Goal: Task Accomplishment & Management: Manage account settings

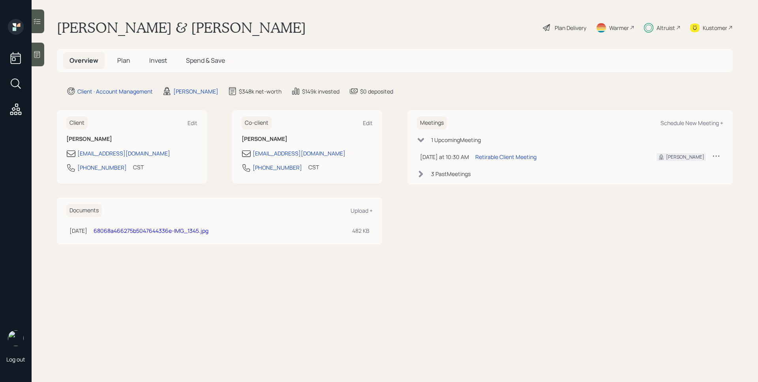
click at [672, 31] on div "Altruist" at bounding box center [666, 28] width 19 height 8
click at [506, 154] on div "Retirable Client Meeting" at bounding box center [505, 157] width 61 height 8
click at [568, 28] on div "Plan Delivery" at bounding box center [571, 28] width 32 height 8
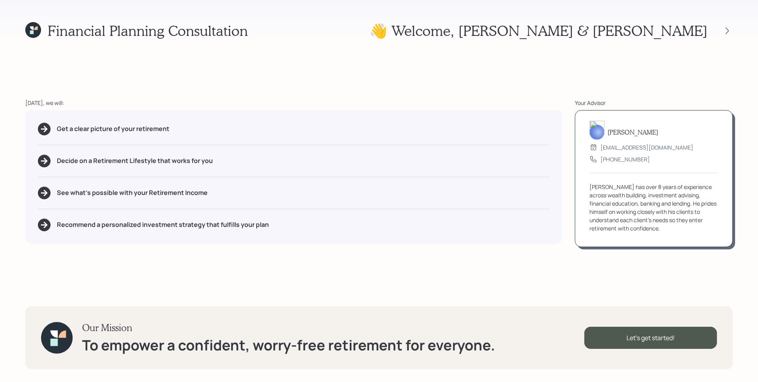
click at [526, 192] on div "See what's possible with your Retirement Income" at bounding box center [294, 193] width 512 height 13
click at [729, 30] on icon at bounding box center [727, 31] width 8 height 8
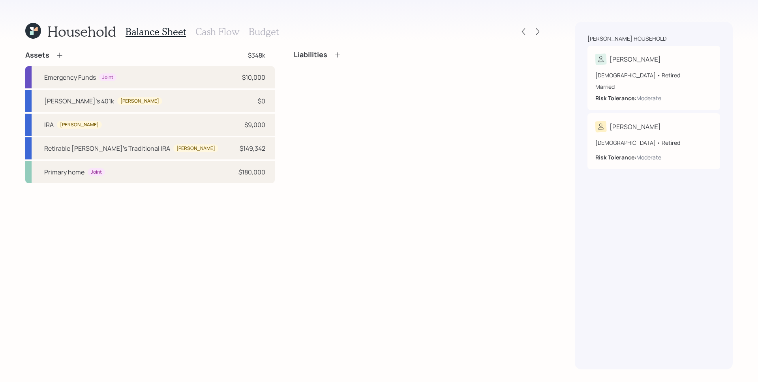
click at [373, 138] on div "Liabilities" at bounding box center [419, 117] width 250 height 133
click at [164, 102] on div "[PERSON_NAME]'s 401k [PERSON_NAME] $0" at bounding box center [150, 101] width 250 height 22
select select "company_sponsored"
select select "balanced"
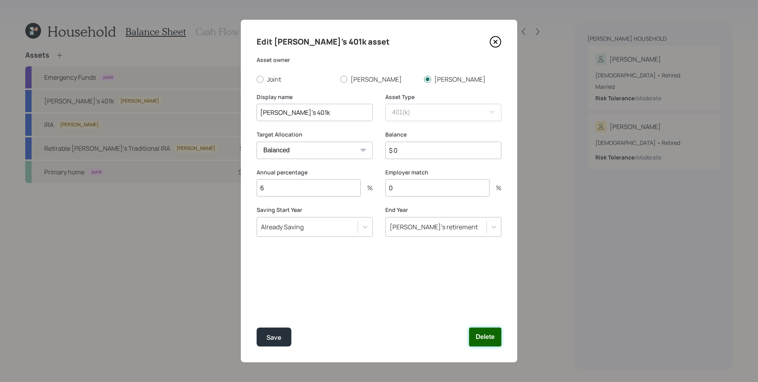
click at [486, 335] on button "Delete" at bounding box center [485, 337] width 32 height 19
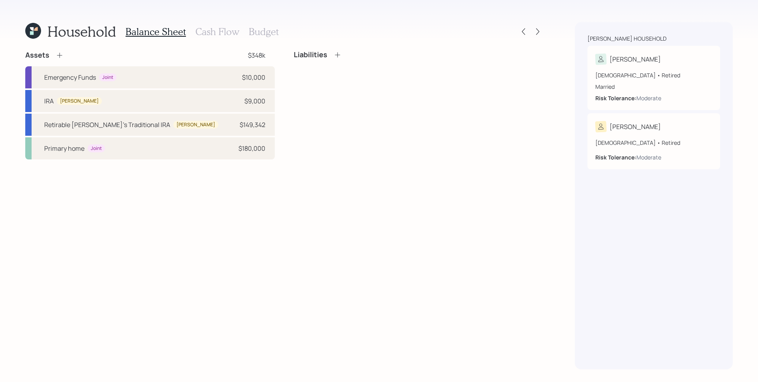
click at [218, 28] on h3 "Cash Flow" at bounding box center [217, 31] width 44 height 11
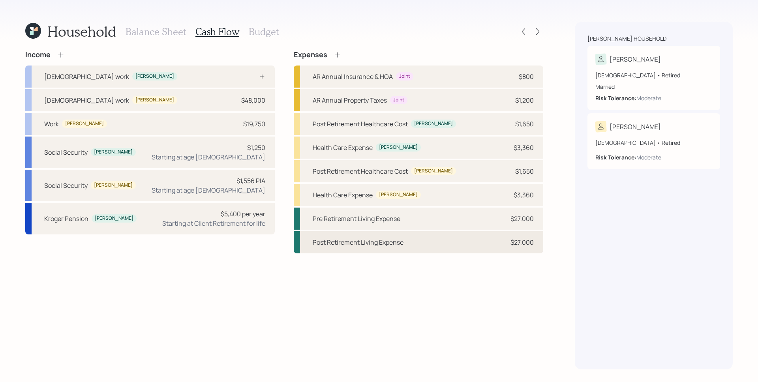
click at [502, 247] on div "Post Retirement Living Expense $27,000" at bounding box center [419, 242] width 250 height 22
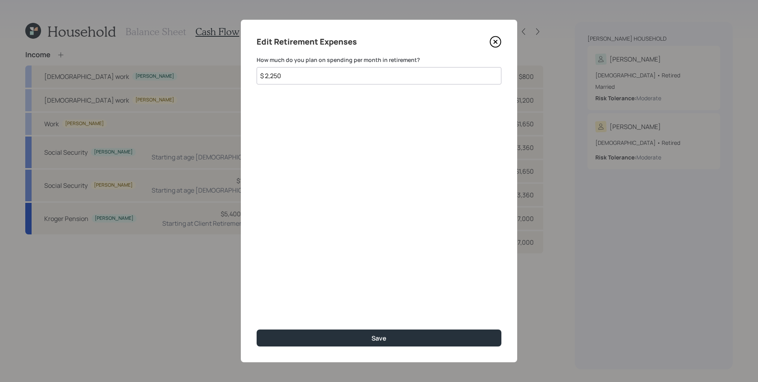
click at [497, 39] on icon at bounding box center [496, 42] width 12 height 12
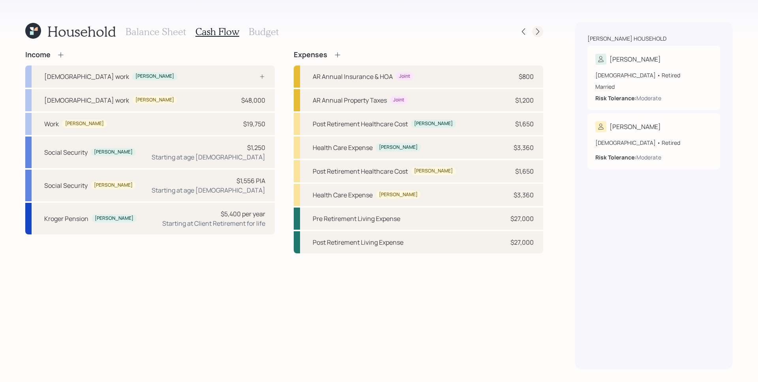
click at [540, 29] on icon at bounding box center [538, 32] width 8 height 8
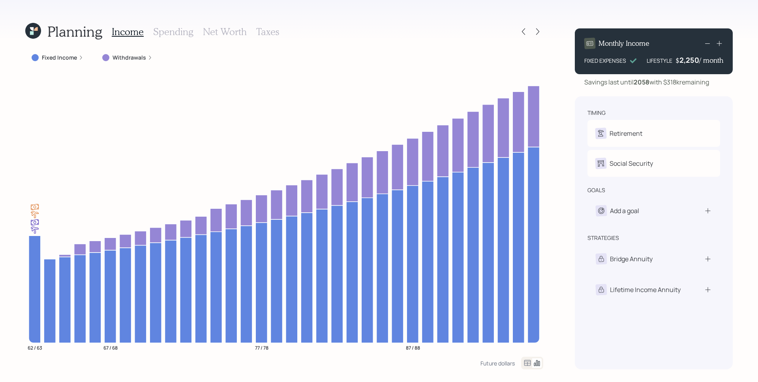
click at [125, 60] on label "Withdrawals" at bounding box center [130, 58] width 34 height 8
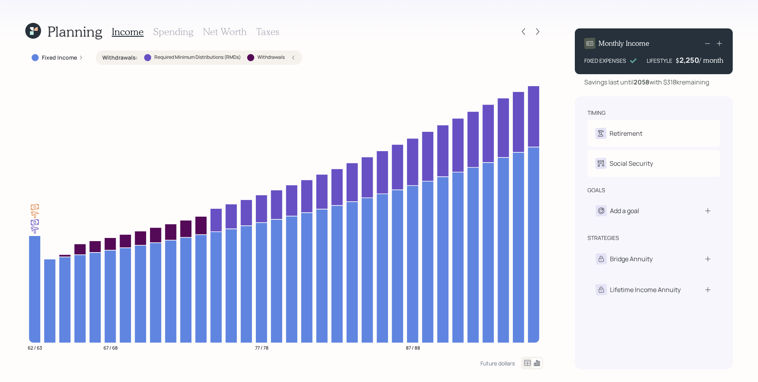
click at [292, 57] on icon at bounding box center [293, 57] width 5 height 5
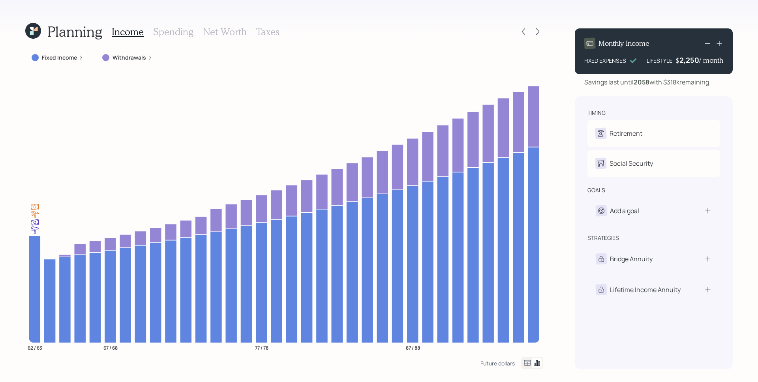
click at [168, 29] on h3 "Spending" at bounding box center [173, 31] width 40 height 11
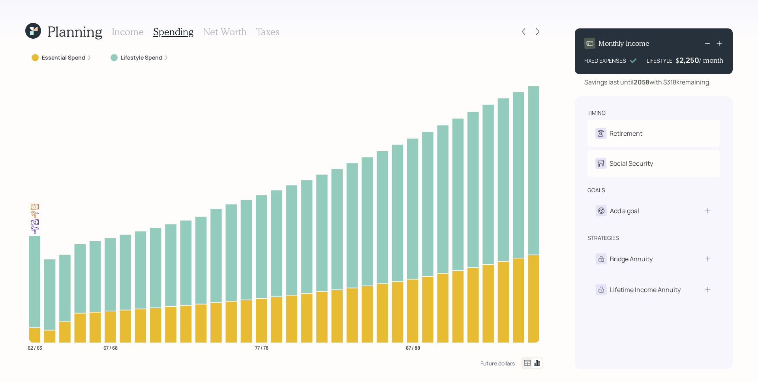
click at [80, 57] on label "Essential Spend" at bounding box center [63, 58] width 43 height 8
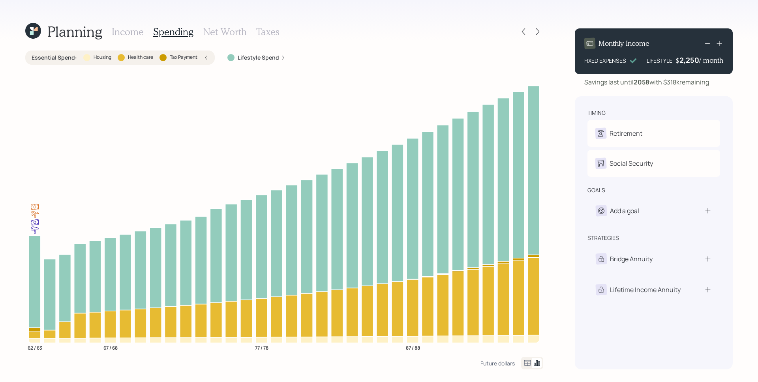
click at [268, 58] on label "Lifestyle Spend" at bounding box center [258, 58] width 41 height 8
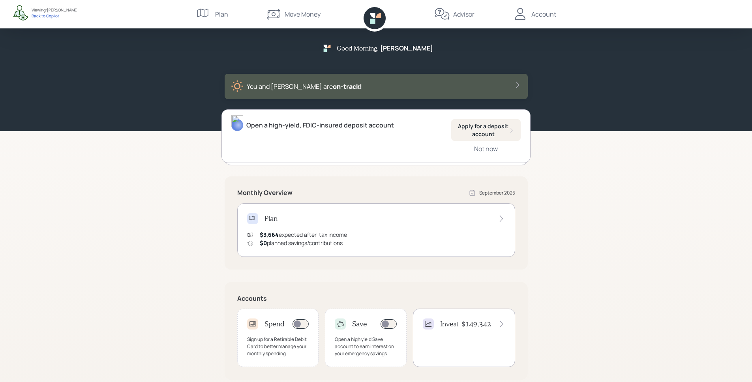
click at [309, 226] on div "Plan $3,664 expected after-tax income $0 planned savings/contributions" at bounding box center [376, 230] width 278 height 54
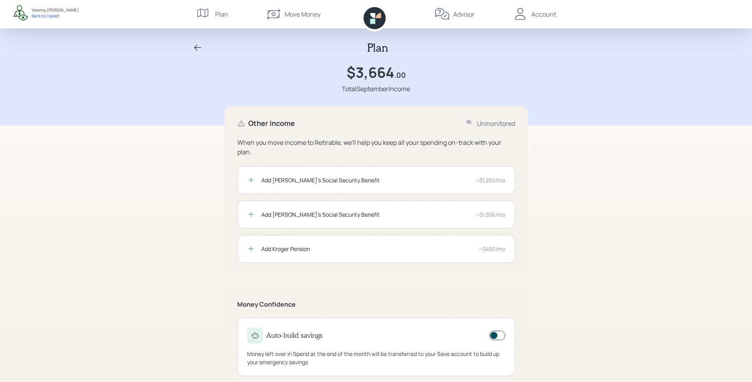
click at [374, 18] on icon at bounding box center [375, 18] width 22 height 22
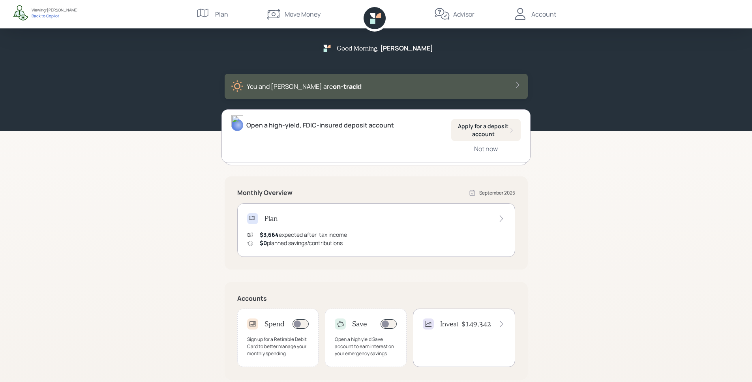
click at [463, 9] on div "Advisor" at bounding box center [463, 13] width 21 height 9
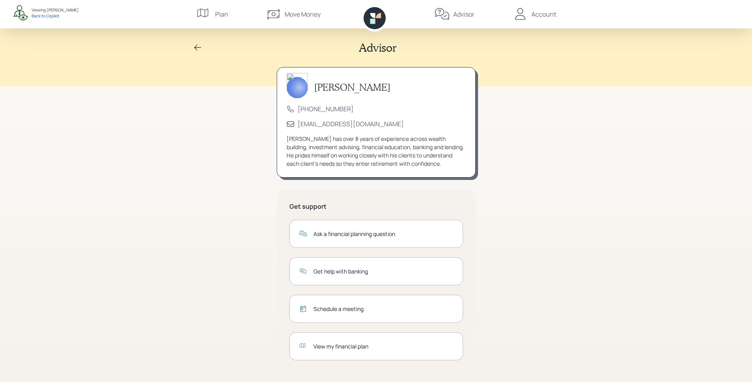
click at [335, 309] on div "Schedule a meeting" at bounding box center [384, 309] width 140 height 8
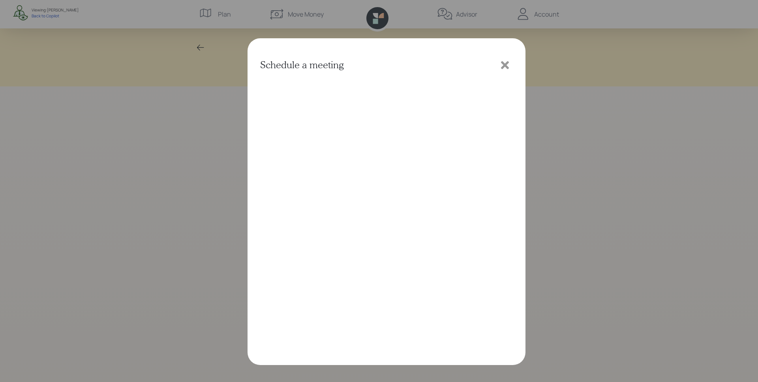
click at [502, 65] on icon at bounding box center [505, 65] width 12 height 12
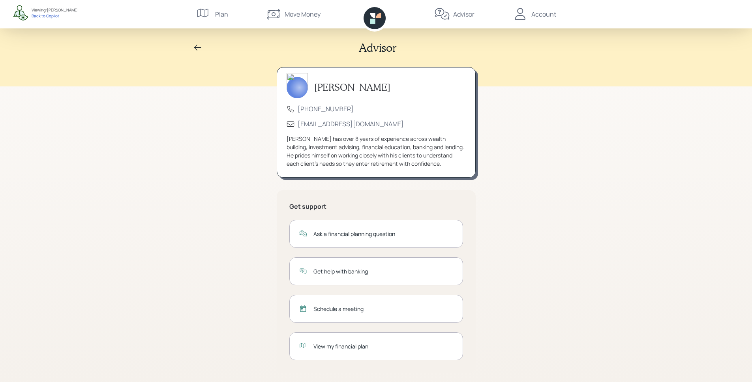
click at [340, 346] on div "View my financial plan" at bounding box center [384, 346] width 140 height 8
click at [545, 11] on div "Account" at bounding box center [544, 13] width 25 height 9
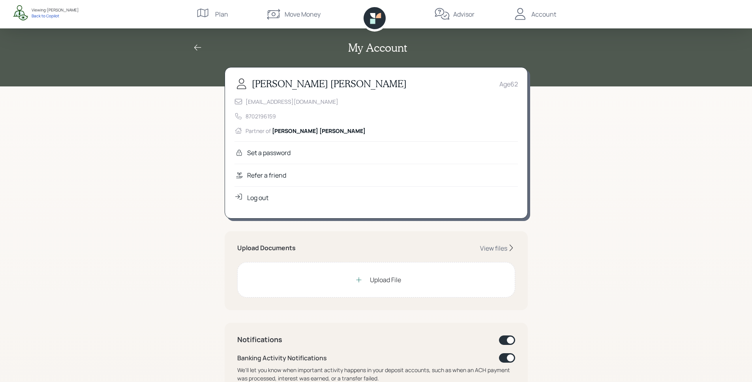
click at [273, 180] on div "Refer a friend" at bounding box center [377, 175] width 284 height 23
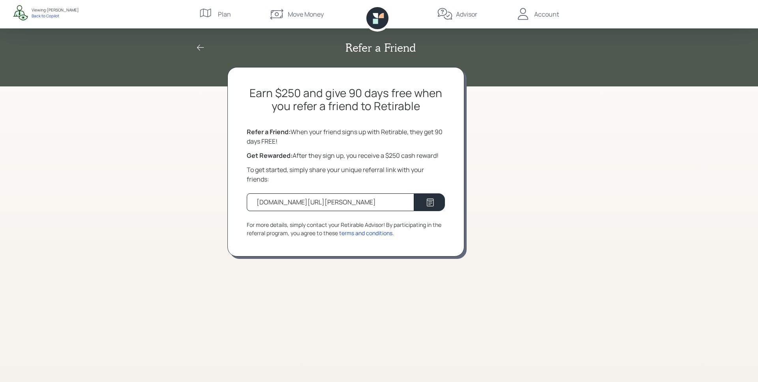
drag, startPoint x: 371, startPoint y: 204, endPoint x: 249, endPoint y: 207, distance: 122.0
click at [249, 207] on div "retirable.com/referral/cindy/esxw7l9" at bounding box center [330, 202] width 167 height 18
click at [383, 159] on div "Get Rewarded: After they sign up, you receive a $250 cash reward!" at bounding box center [346, 155] width 198 height 9
drag, startPoint x: 389, startPoint y: 156, endPoint x: 403, endPoint y: 157, distance: 13.8
click at [403, 157] on div "Get Rewarded: After they sign up, you receive a $250 cash reward!" at bounding box center [346, 155] width 198 height 9
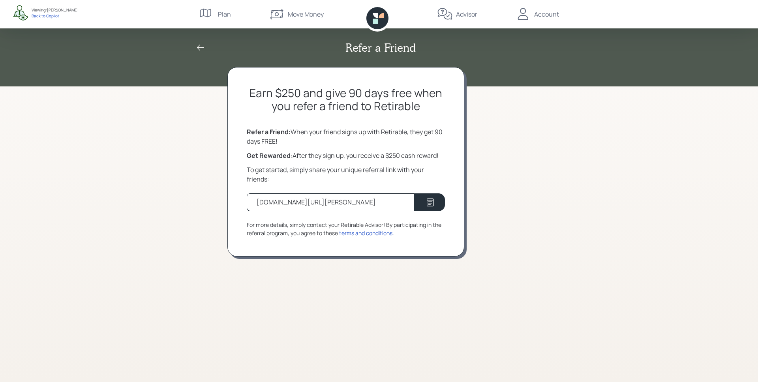
click at [394, 129] on div "Refer a Friend: When your friend signs up with Retirable, they get 90 days FREE!" at bounding box center [346, 136] width 198 height 19
drag, startPoint x: 438, startPoint y: 133, endPoint x: 451, endPoint y: 135, distance: 13.2
click at [451, 135] on div "Earn $250 and give 90 days free when you refer a friend to Retirable Refer a Fr…" at bounding box center [345, 162] width 237 height 190
click at [198, 48] on icon at bounding box center [200, 47] width 9 height 9
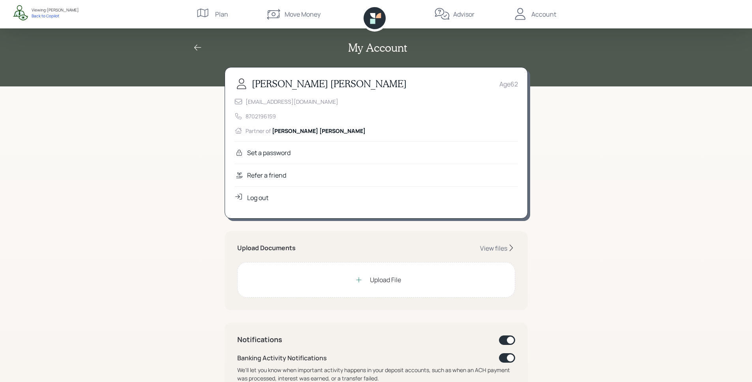
click at [381, 18] on icon at bounding box center [375, 18] width 22 height 22
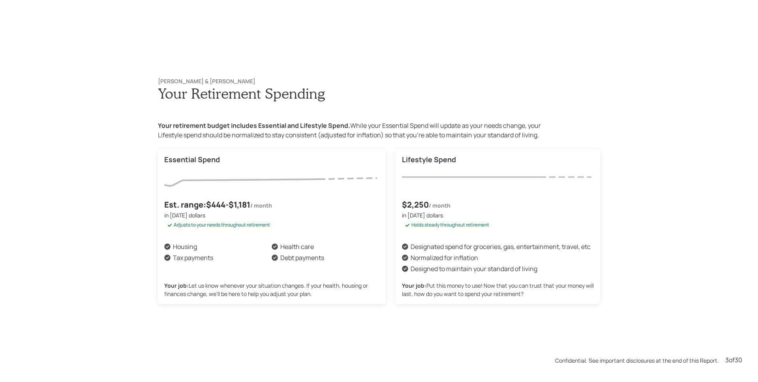
scroll to position [1147, 0]
